Goal: Participate in discussion: Engage in conversation with other users on a specific topic

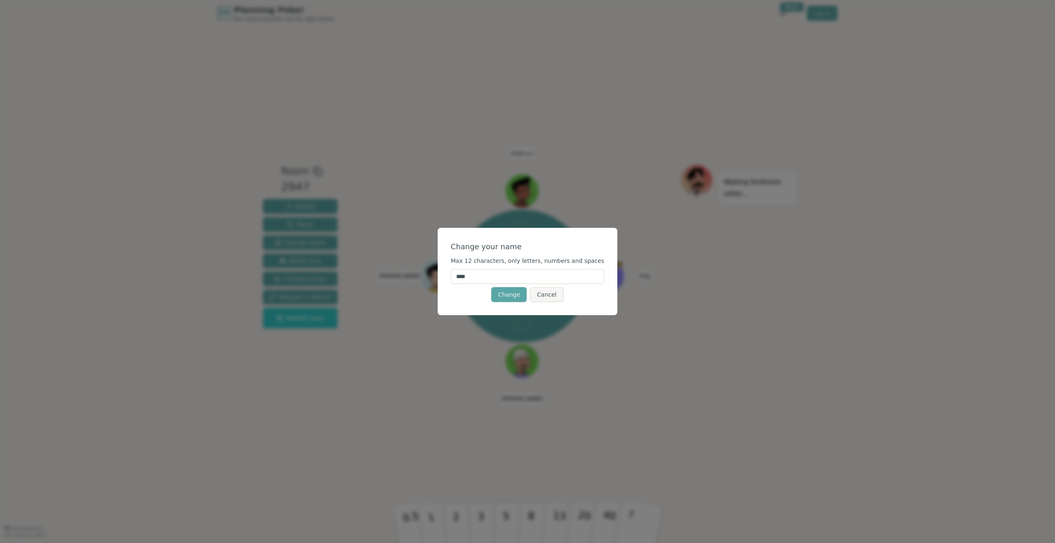
click at [525, 282] on input "****" at bounding box center [528, 276] width 154 height 15
type input "***"
click at [502, 293] on button "Change" at bounding box center [508, 294] width 35 height 15
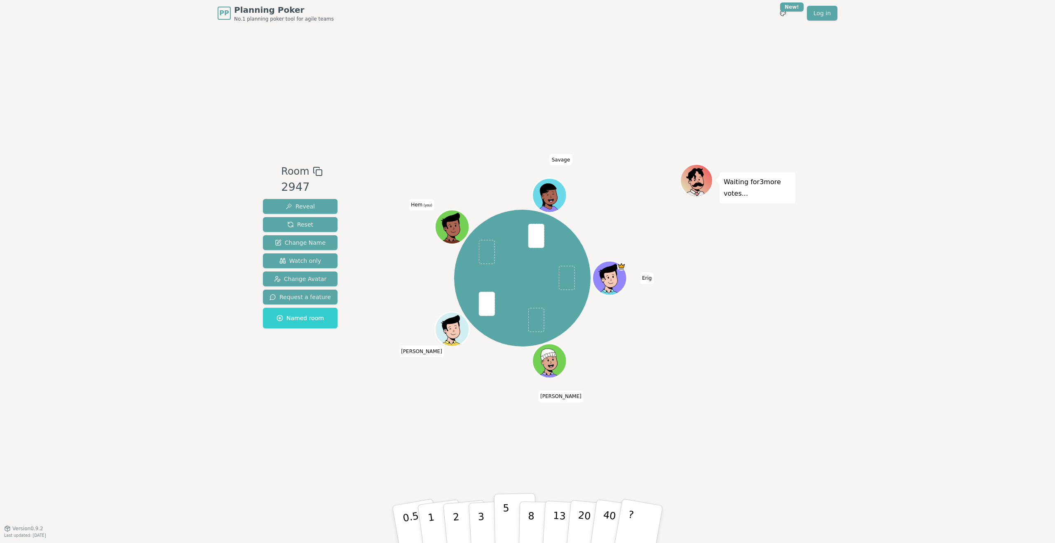
click at [504, 516] on p "5" at bounding box center [506, 524] width 7 height 45
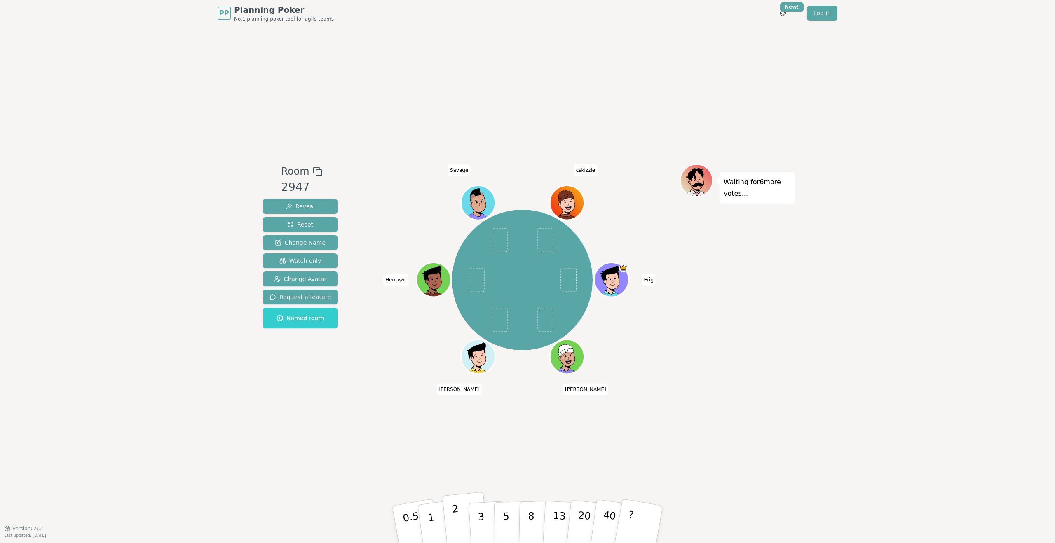
drag, startPoint x: 452, startPoint y: 512, endPoint x: 453, endPoint y: 501, distance: 10.7
click at [452, 512] on button "2" at bounding box center [465, 525] width 47 height 66
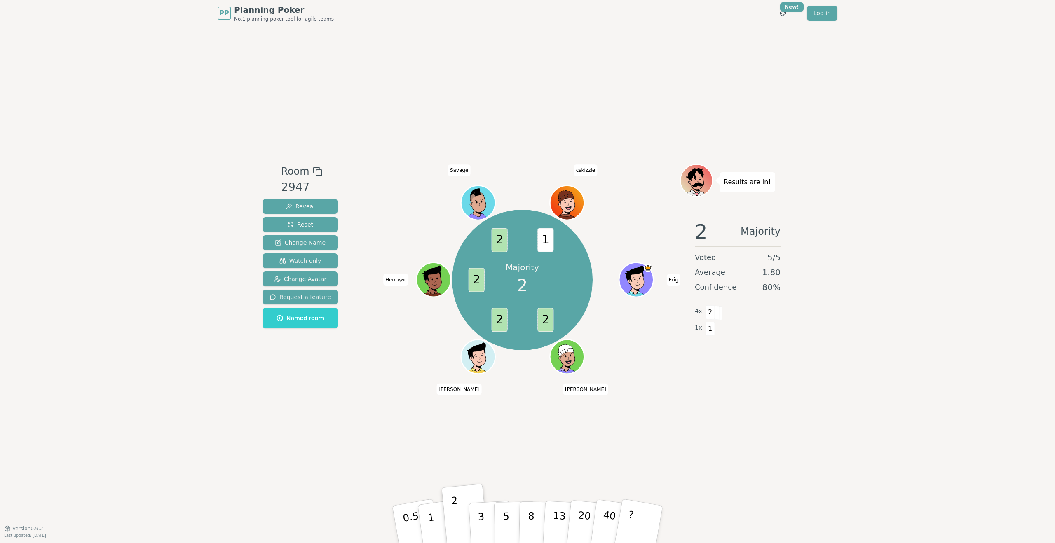
click at [175, 277] on div "PP Planning Poker No.1 planning poker tool for agile teams Toggle theme New! Lo…" at bounding box center [527, 271] width 1055 height 543
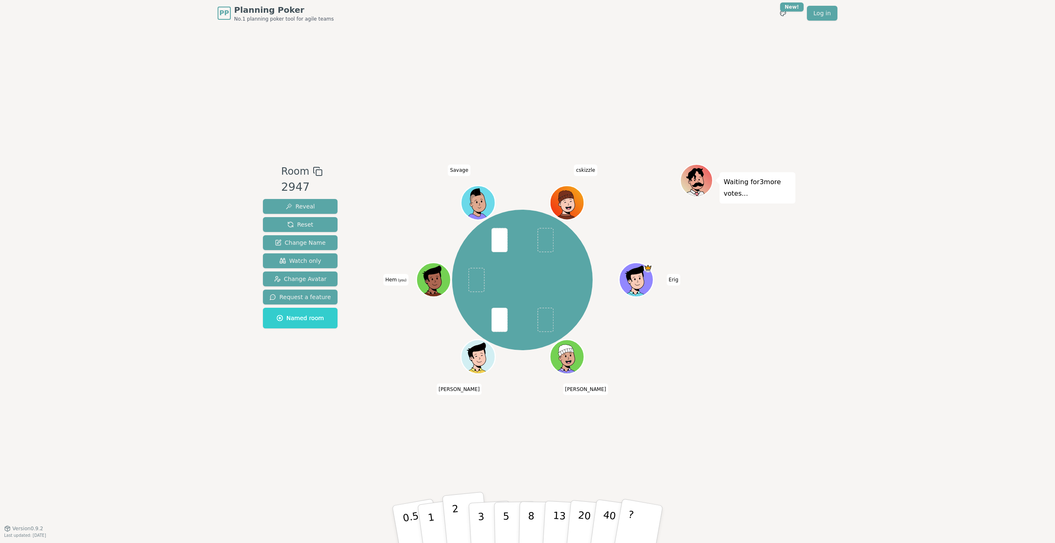
click at [457, 508] on p "2" at bounding box center [457, 525] width 11 height 45
click at [481, 513] on p "3" at bounding box center [481, 525] width 9 height 45
click at [459, 511] on button "2" at bounding box center [465, 525] width 47 height 66
click at [475, 512] on button "3" at bounding box center [490, 525] width 45 height 64
click at [457, 515] on p "2" at bounding box center [457, 525] width 11 height 45
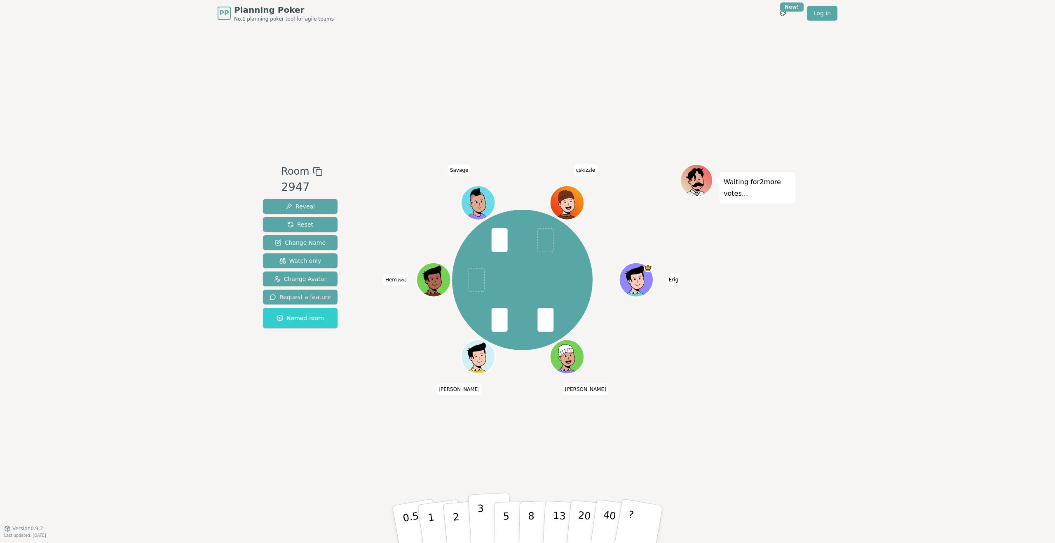
click at [481, 519] on p "3" at bounding box center [481, 525] width 9 height 45
click at [186, 46] on div "PP Planning Poker No.1 planning poker tool for agile teams Toggle theme New! Lo…" at bounding box center [527, 271] width 1055 height 543
click at [454, 514] on p "2" at bounding box center [457, 525] width 11 height 45
click at [458, 516] on p "2" at bounding box center [457, 525] width 11 height 45
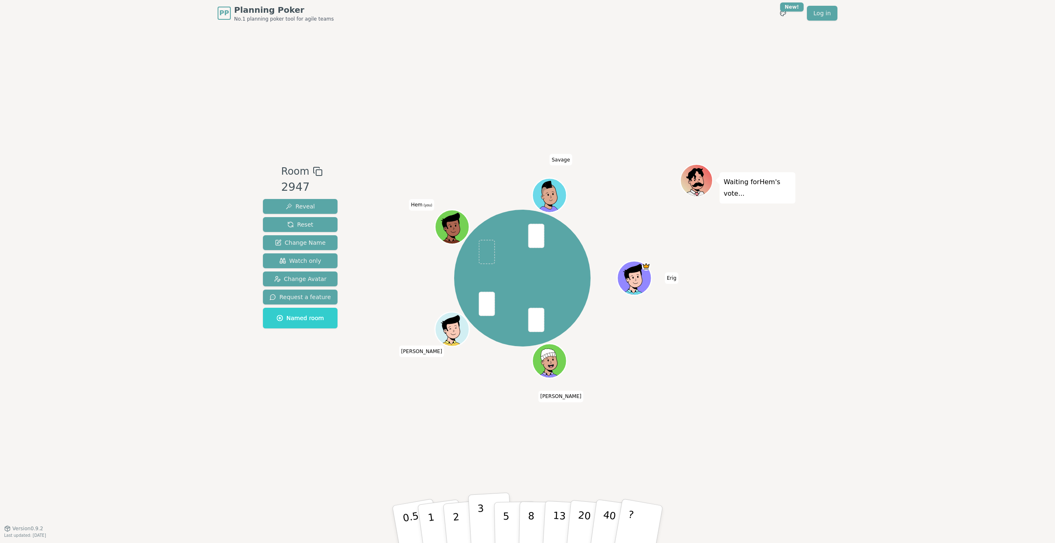
click at [486, 519] on button "3" at bounding box center [490, 525] width 45 height 64
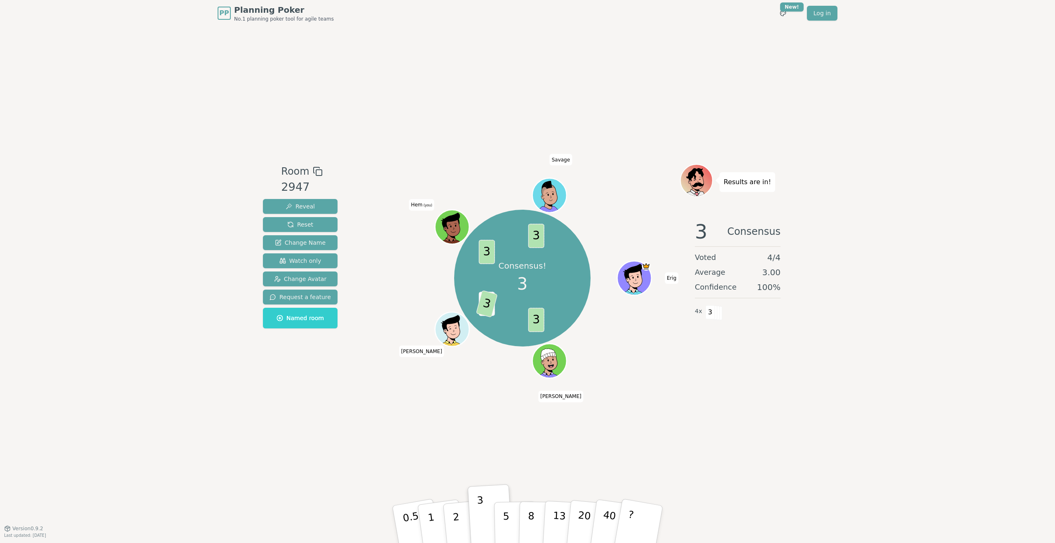
drag, startPoint x: 499, startPoint y: 158, endPoint x: 495, endPoint y: 162, distance: 5.6
click at [499, 158] on div "Room 2947 Reveal Reset Change Name Watch only Change Avatar Request a feature N…" at bounding box center [528, 277] width 536 height 502
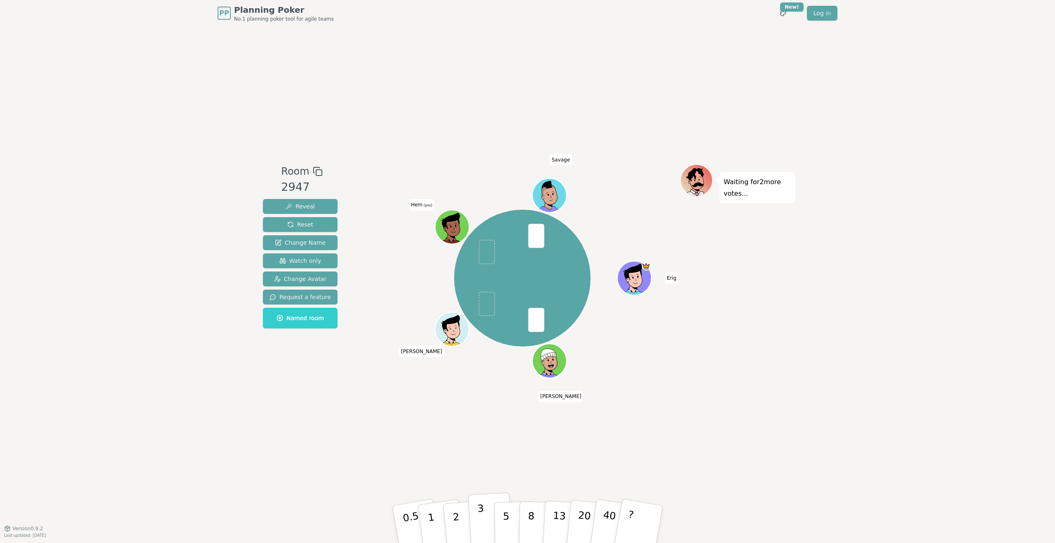
click at [480, 516] on p "3" at bounding box center [481, 525] width 9 height 45
click at [269, 109] on div "Room 2947 Reveal Reset Change Name Watch only Change Avatar Request a feature N…" at bounding box center [528, 277] width 536 height 502
click at [482, 508] on p "3" at bounding box center [481, 525] width 9 height 45
click at [461, 518] on button "2" at bounding box center [465, 525] width 47 height 66
click at [458, 516] on button "2" at bounding box center [465, 525] width 47 height 66
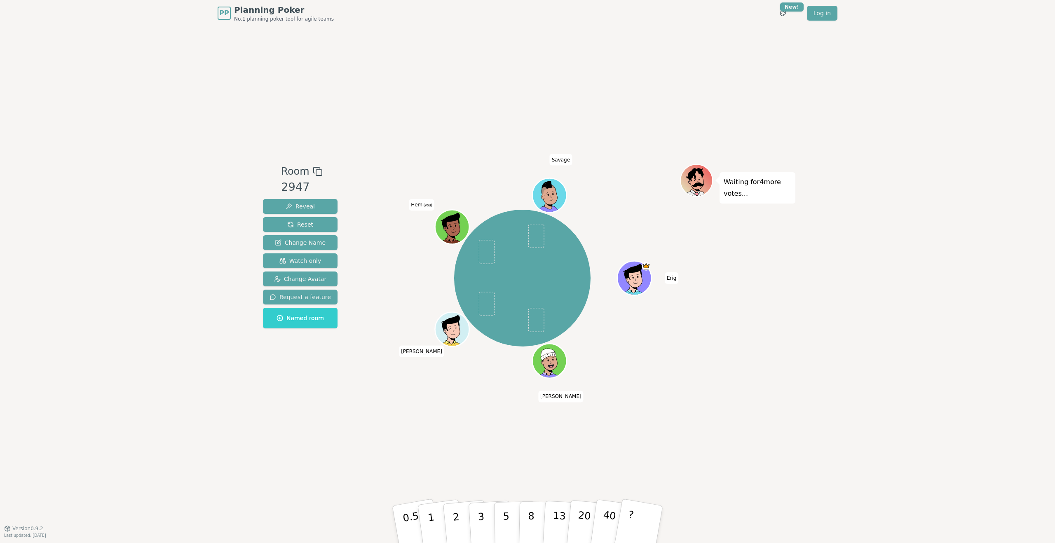
click at [409, 450] on div "Room 2947 Reveal Reset Change Name Watch only Change Avatar Request a feature N…" at bounding box center [528, 277] width 536 height 502
click at [458, 509] on button "2" at bounding box center [465, 525] width 47 height 66
click at [455, 511] on p "2" at bounding box center [457, 525] width 11 height 45
click at [486, 512] on button "3" at bounding box center [490, 525] width 45 height 64
click at [488, 516] on button "3" at bounding box center [490, 525] width 45 height 64
